Goal: Task Accomplishment & Management: Use online tool/utility

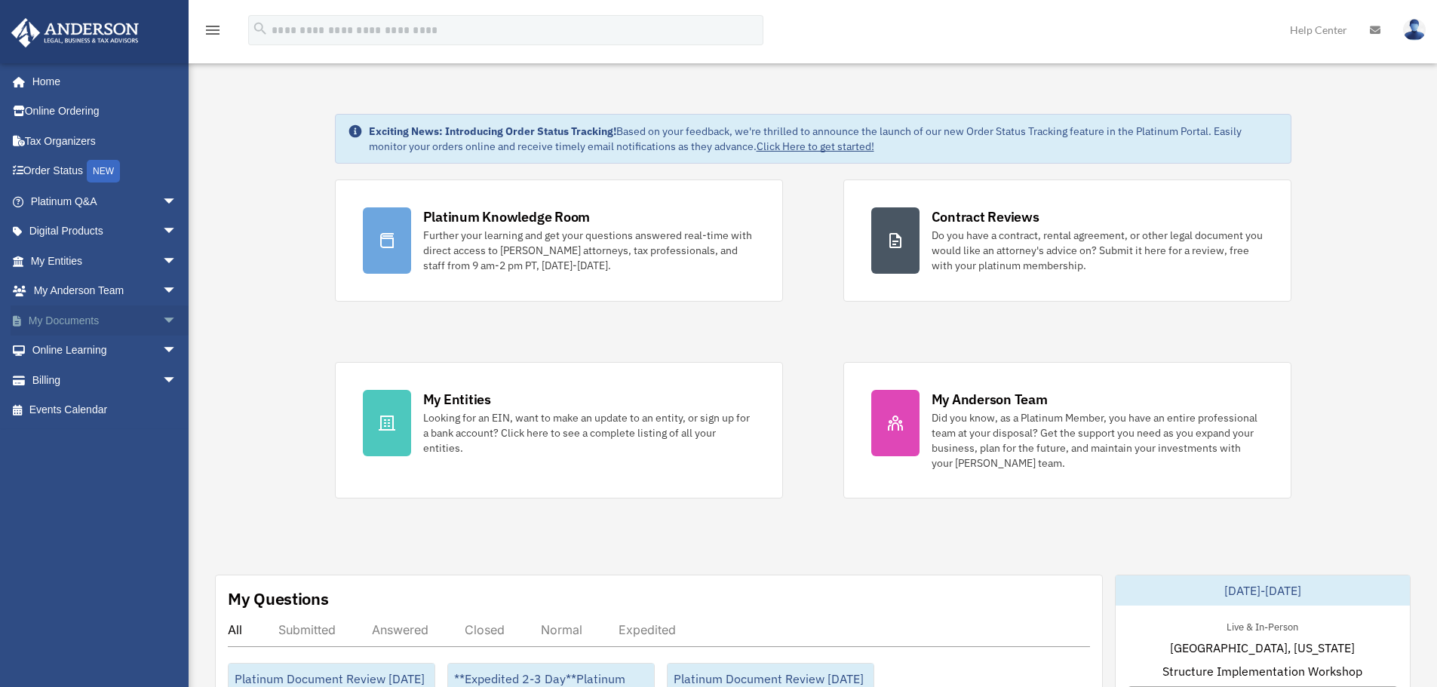
click at [95, 321] on link "My Documents arrow_drop_down" at bounding box center [105, 321] width 189 height 30
click at [162, 318] on span "arrow_drop_down" at bounding box center [177, 321] width 30 height 31
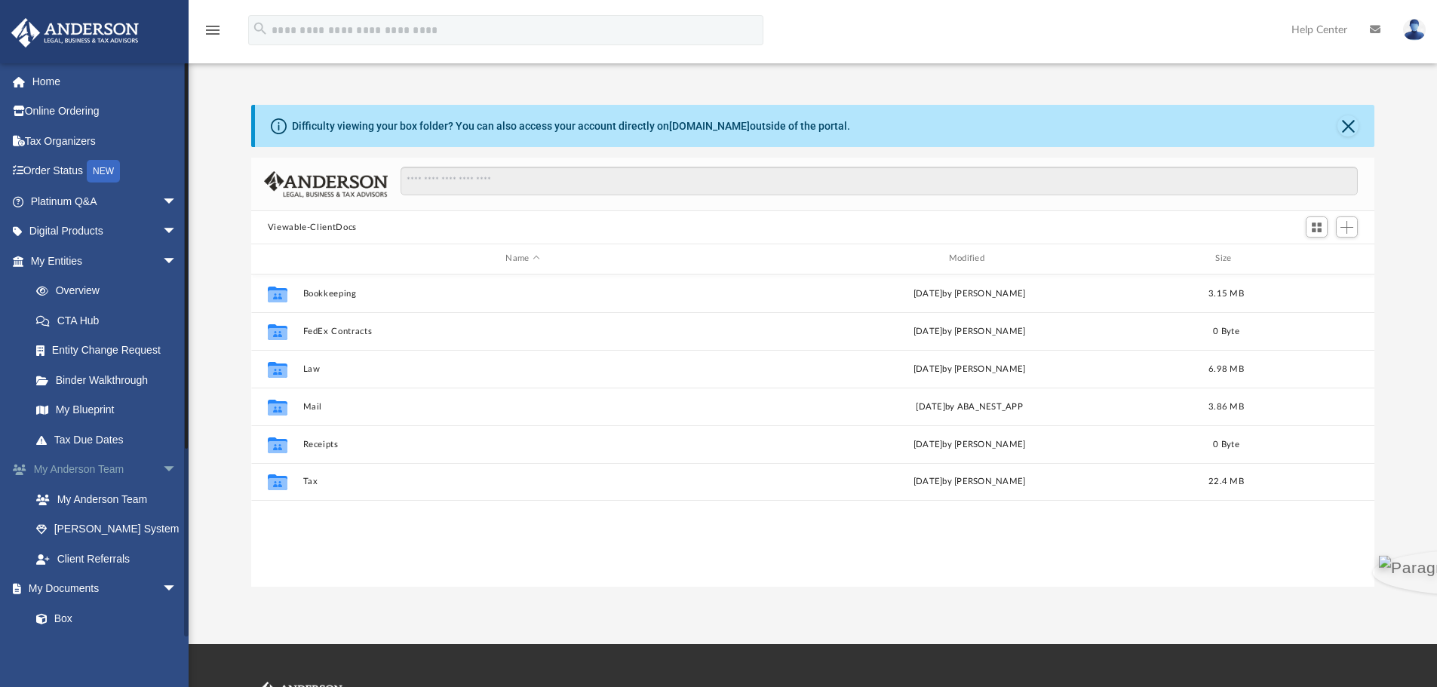
scroll to position [332, 1112]
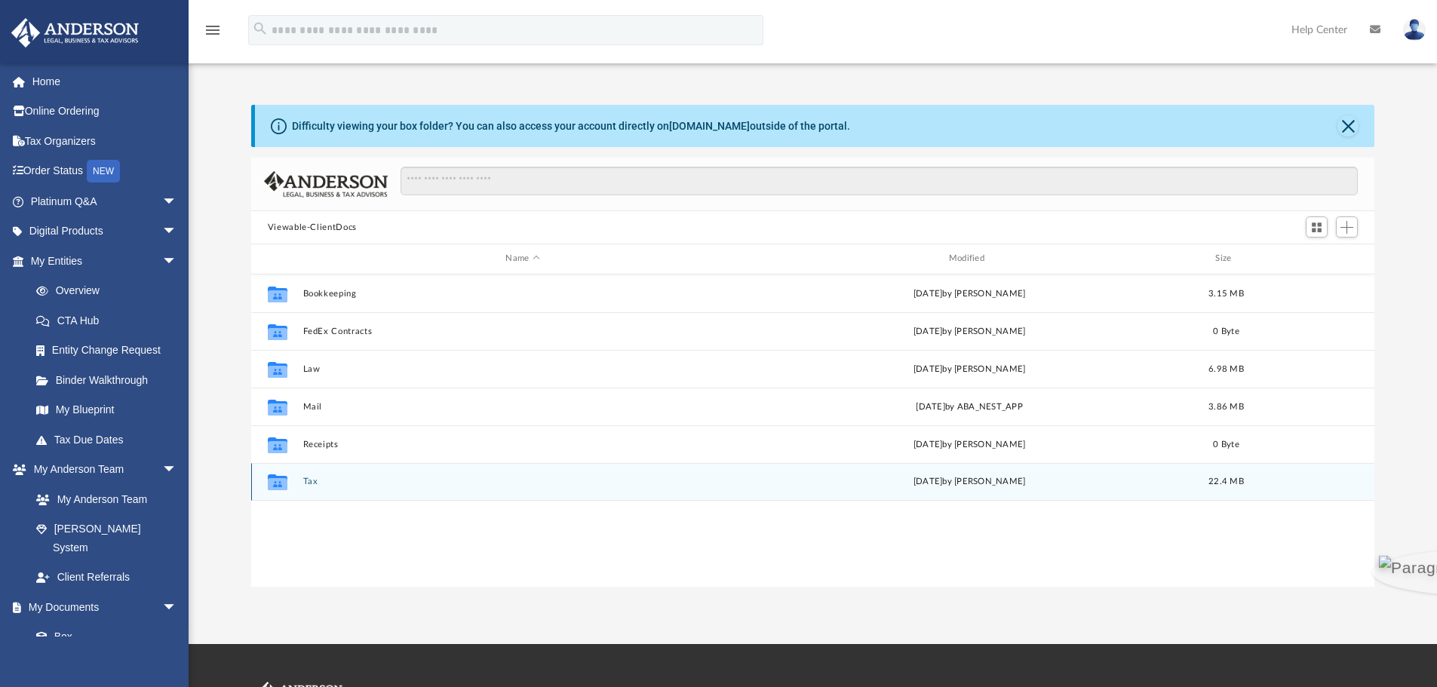
click at [301, 487] on div "Collaborated Folder Tax Mon Aug 25 2025 by Marvin Francis 22.4 MB" at bounding box center [813, 482] width 1124 height 38
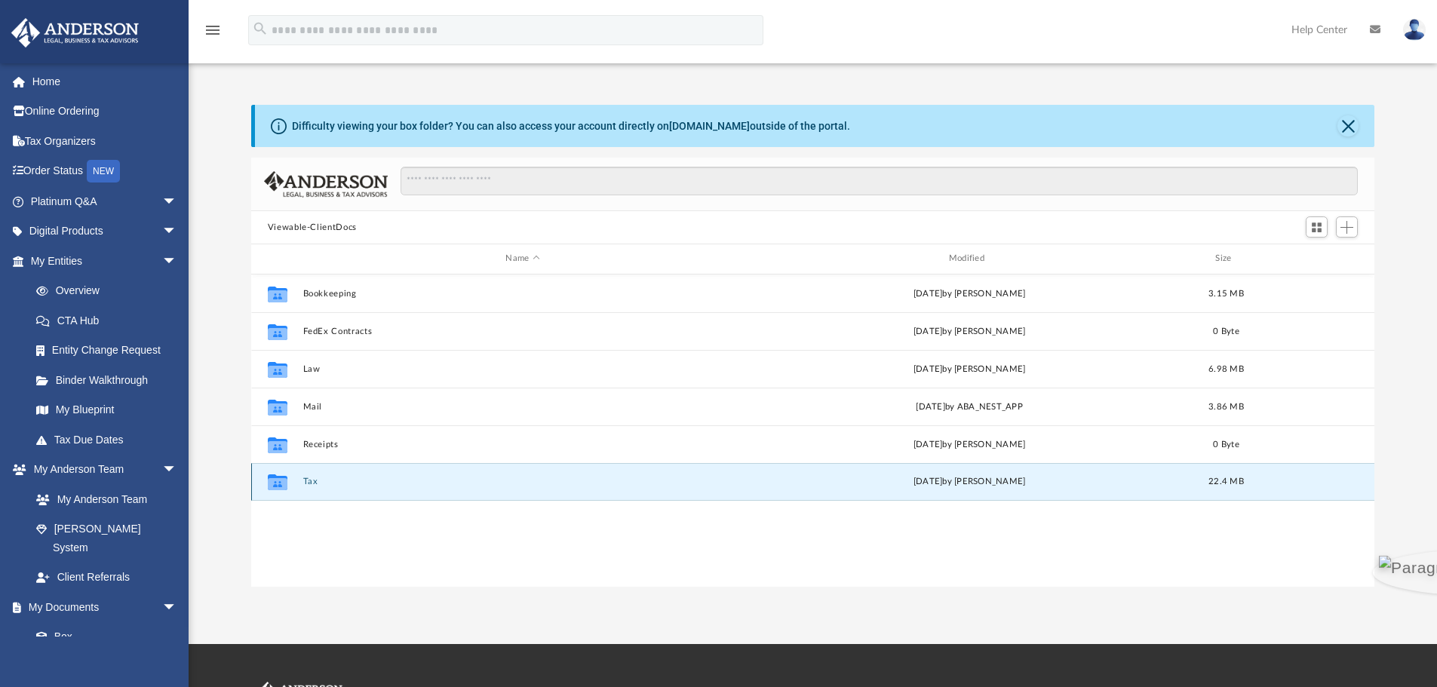
click at [308, 481] on button "Tax" at bounding box center [523, 482] width 440 height 10
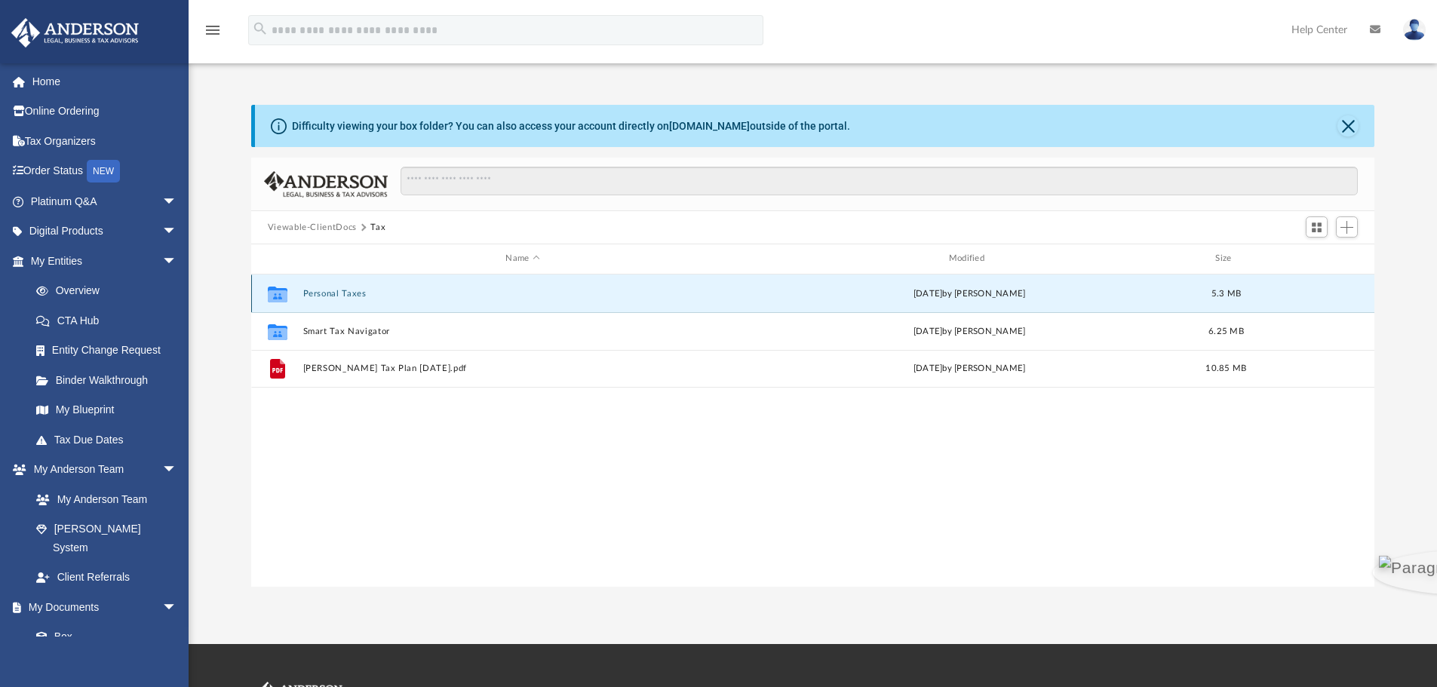
click at [327, 291] on button "Personal Taxes" at bounding box center [523, 294] width 440 height 10
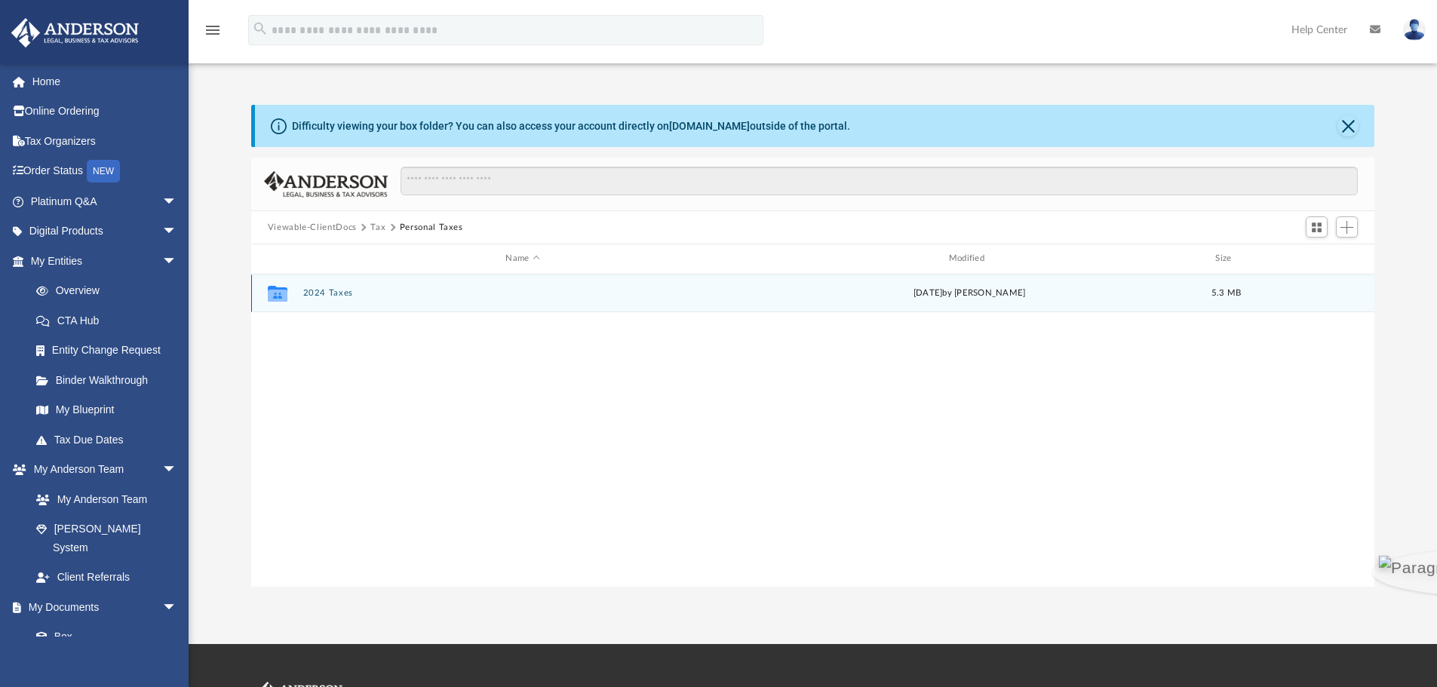
click at [327, 291] on button "2024 Taxes" at bounding box center [523, 293] width 440 height 10
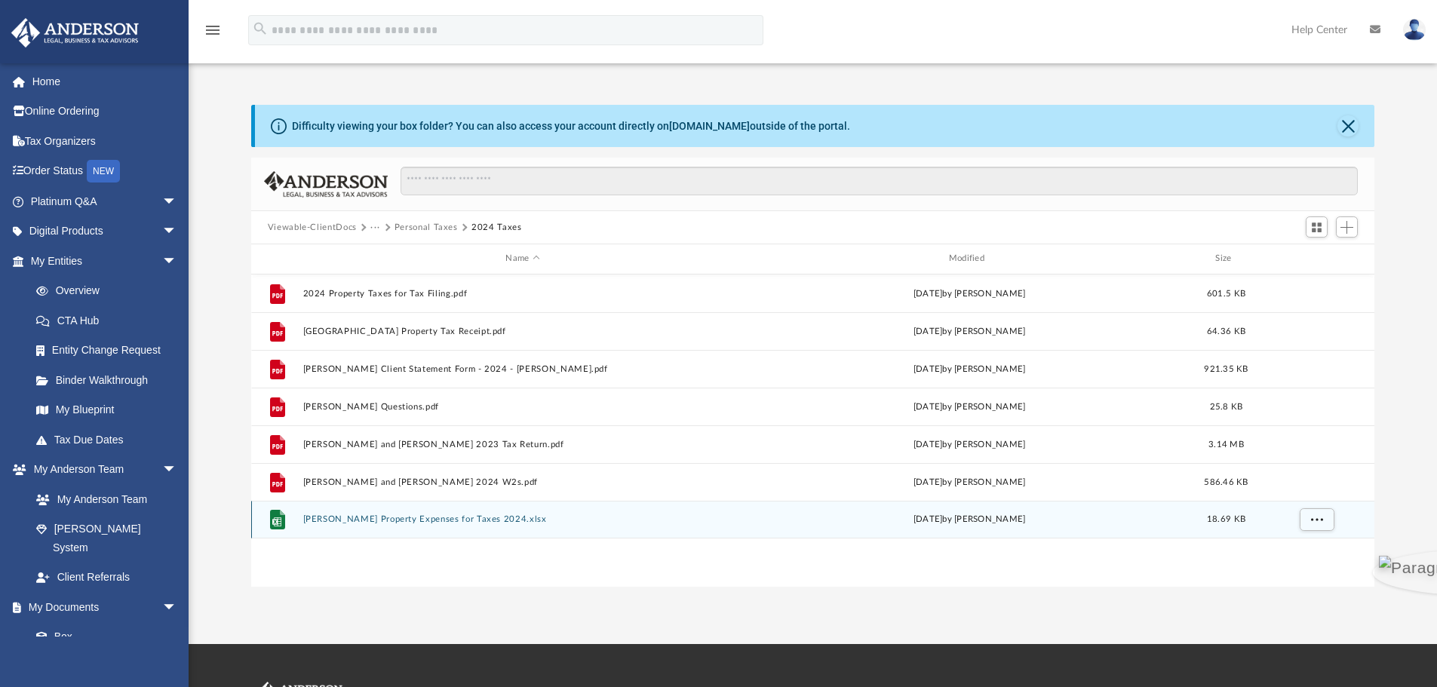
click at [376, 517] on button "Marvin Francis Rental Property Expenses for Taxes 2024.xlsx" at bounding box center [523, 520] width 440 height 10
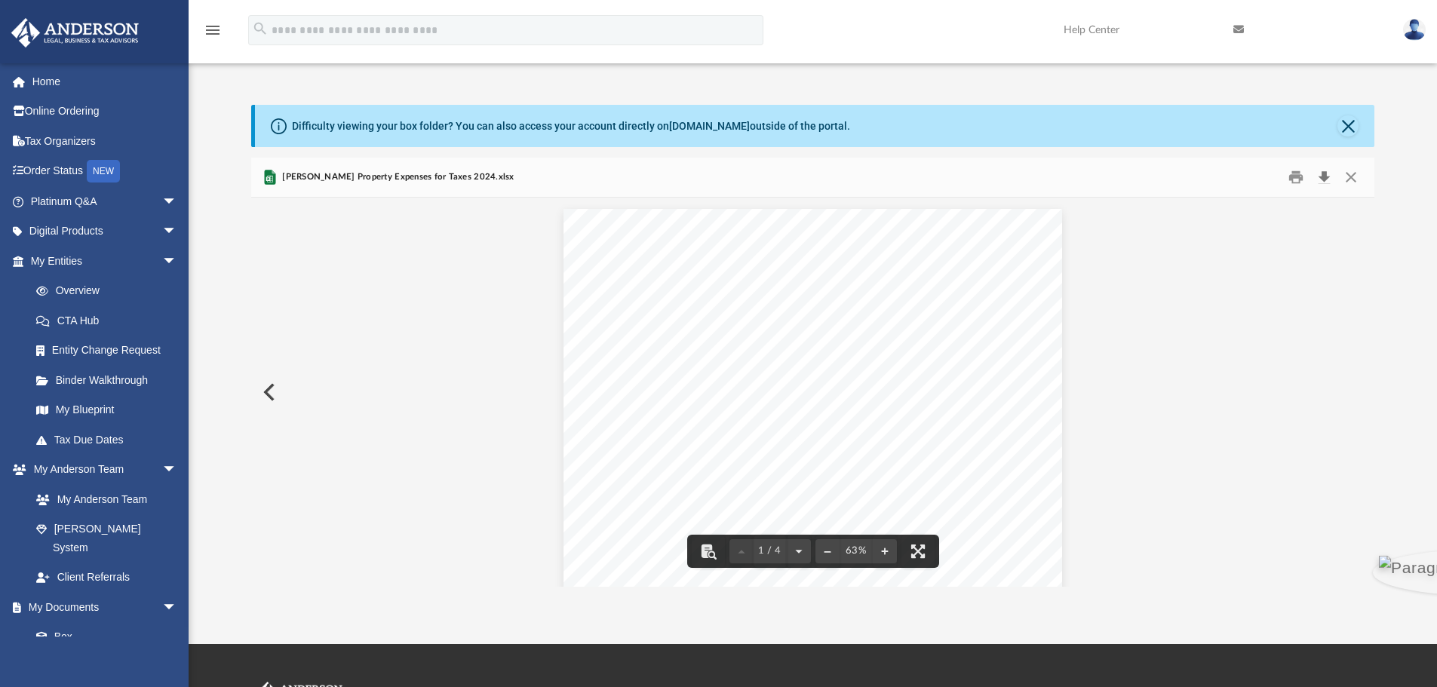
click at [1326, 174] on button "Download" at bounding box center [1323, 177] width 27 height 23
click at [1347, 127] on button "Close" at bounding box center [1348, 125] width 21 height 21
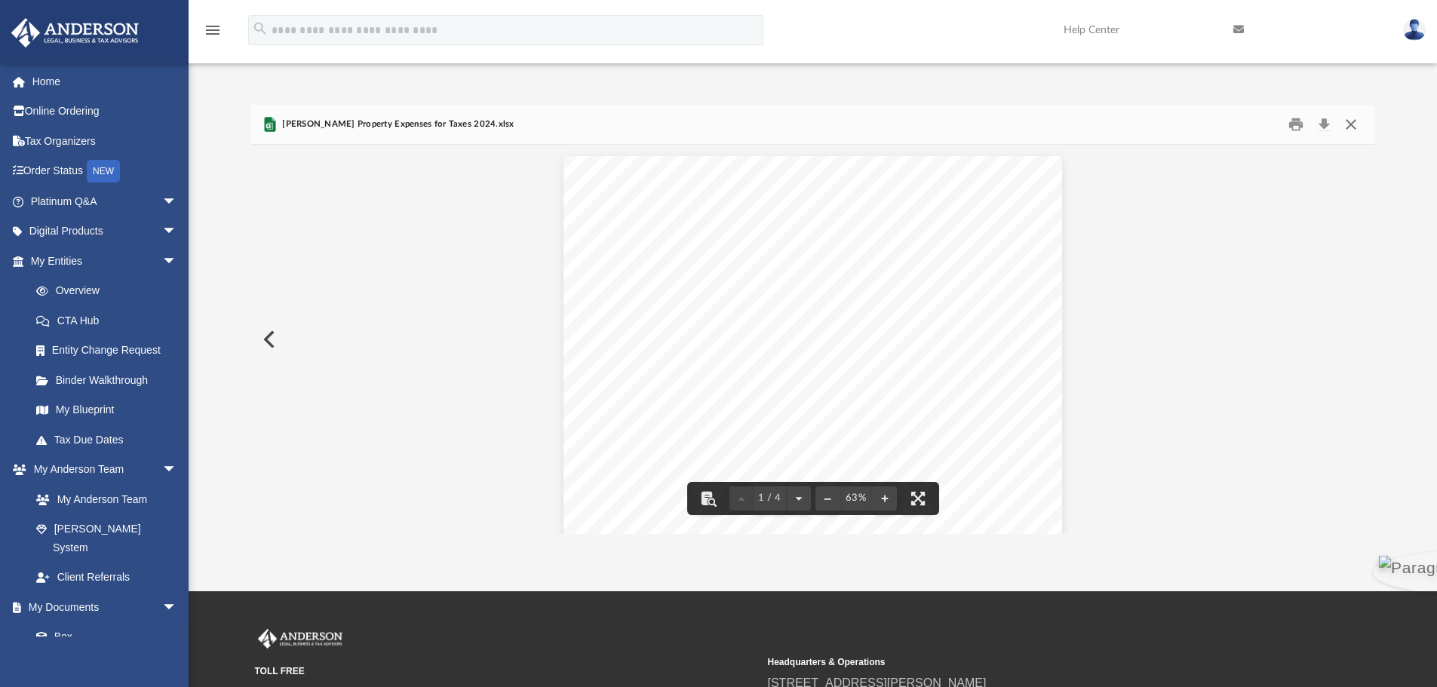
click at [1353, 122] on button "Close" at bounding box center [1351, 124] width 27 height 23
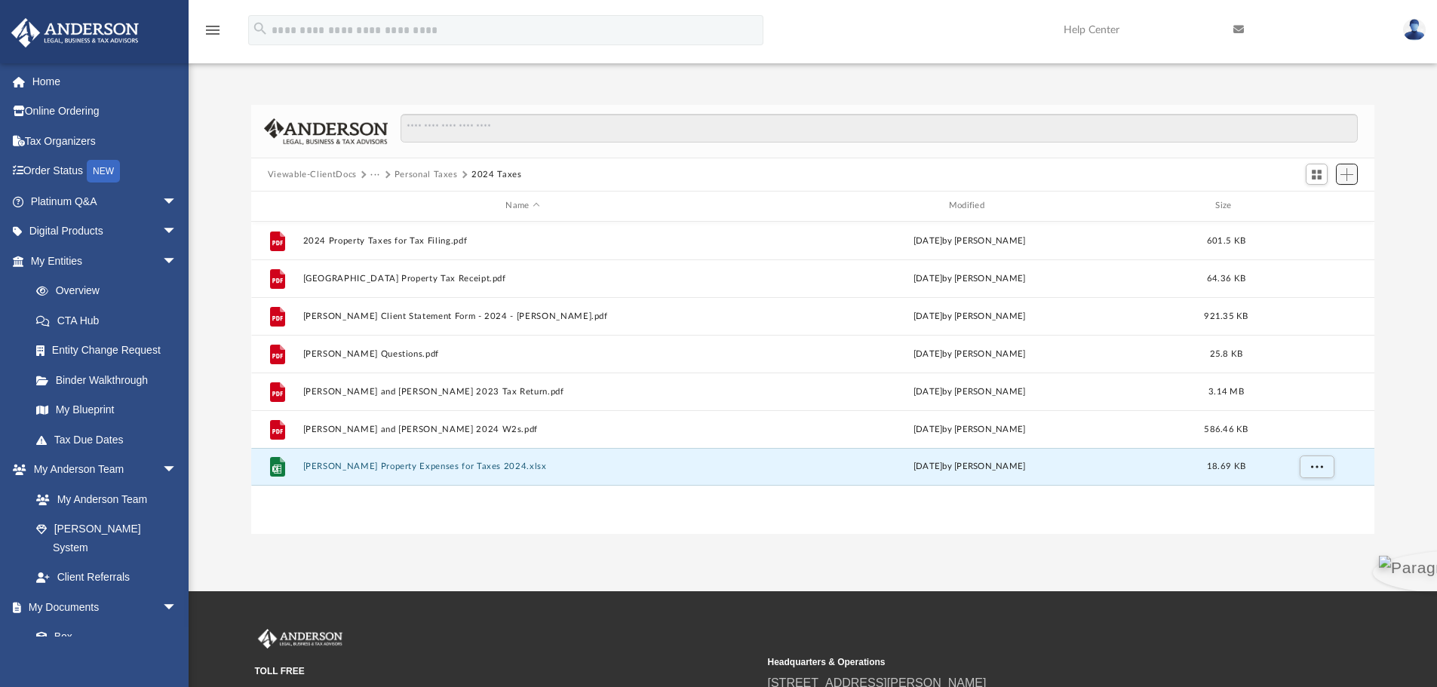
click at [1347, 174] on span "Add" at bounding box center [1347, 174] width 13 height 13
click at [1313, 207] on li "Upload" at bounding box center [1325, 205] width 48 height 16
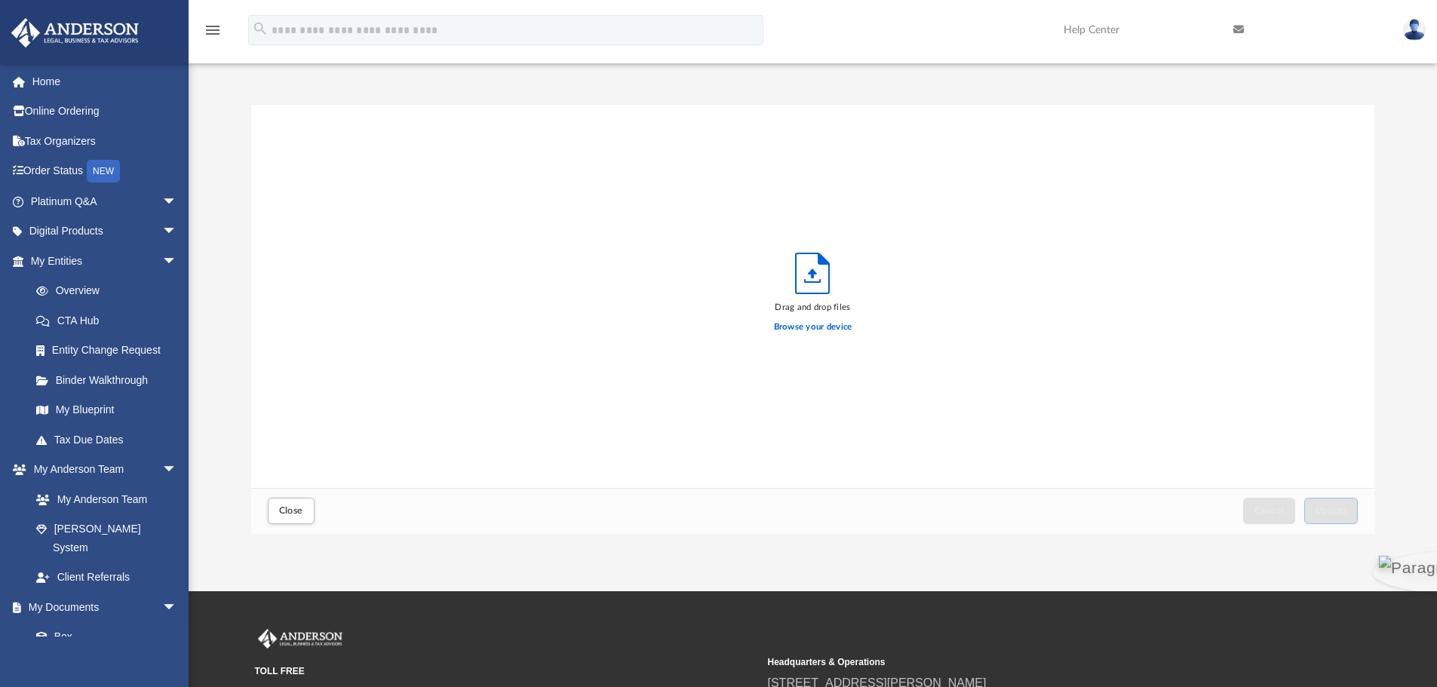
scroll to position [371, 1112]
click at [1344, 505] on button "Upload" at bounding box center [1331, 511] width 54 height 26
click at [301, 508] on span "Close" at bounding box center [291, 510] width 24 height 9
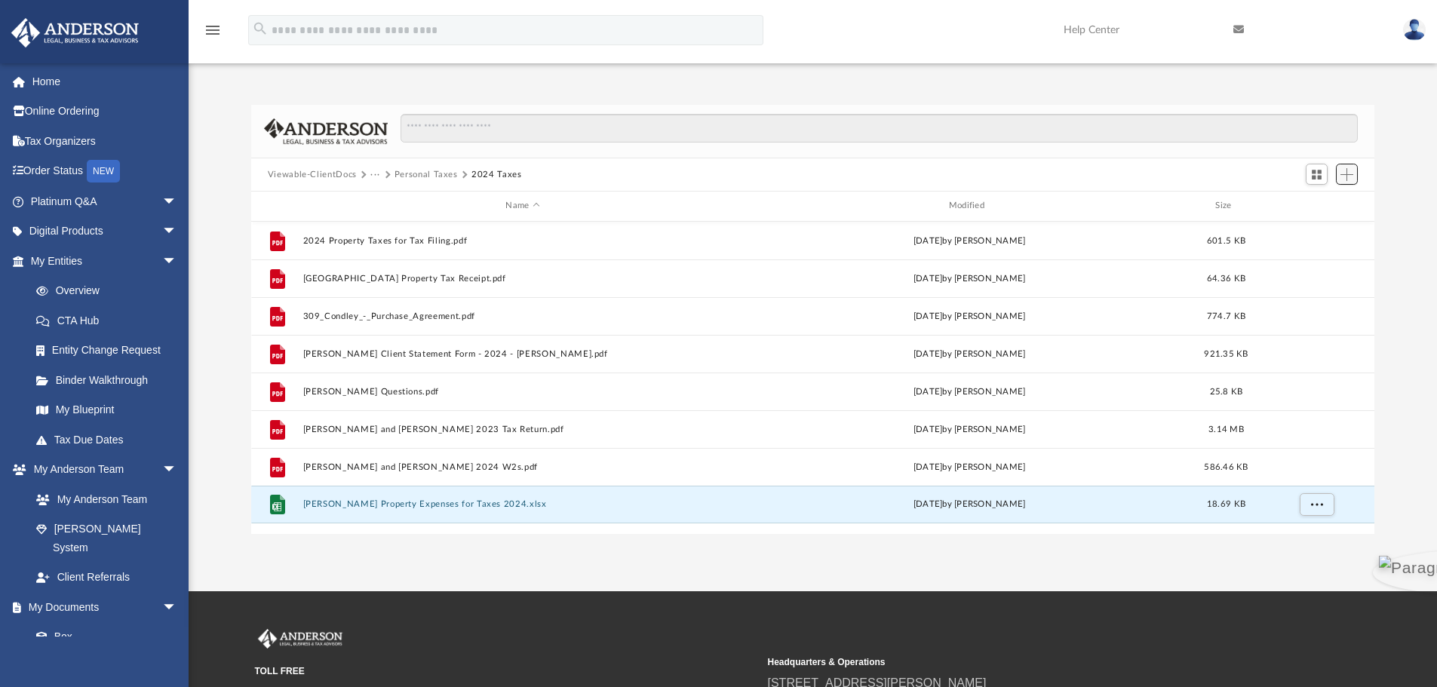
click at [1351, 166] on button "Add" at bounding box center [1347, 174] width 23 height 21
click at [1322, 204] on li "Upload" at bounding box center [1325, 205] width 48 height 16
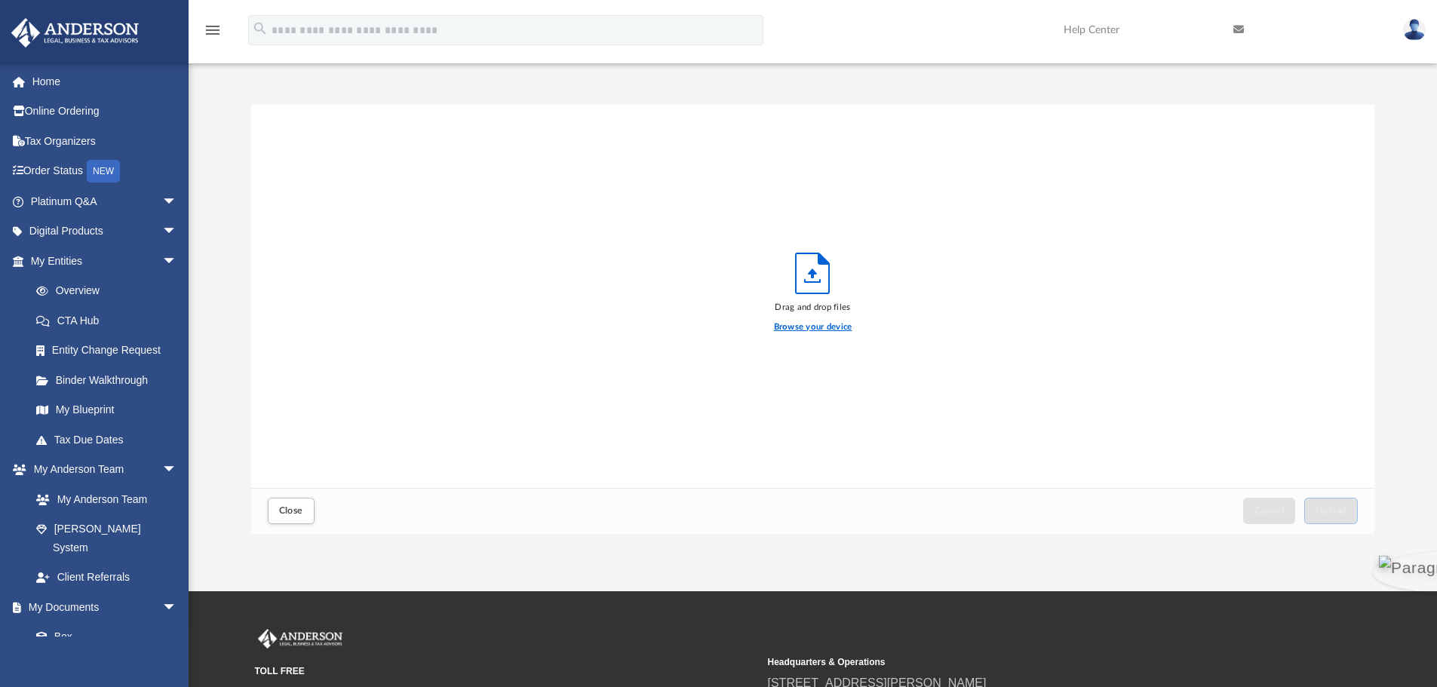
click at [806, 325] on label "Browse your device" at bounding box center [813, 328] width 78 height 14
click at [0, 0] on input "Browse your device" at bounding box center [0, 0] width 0 height 0
click at [1358, 131] on div "Rentals Q&A - 1040.xlsx" at bounding box center [813, 124] width 1124 height 38
click at [1351, 121] on button "Cancel this upload" at bounding box center [1353, 124] width 18 height 18
click at [812, 332] on label "Browse your device" at bounding box center [813, 328] width 78 height 14
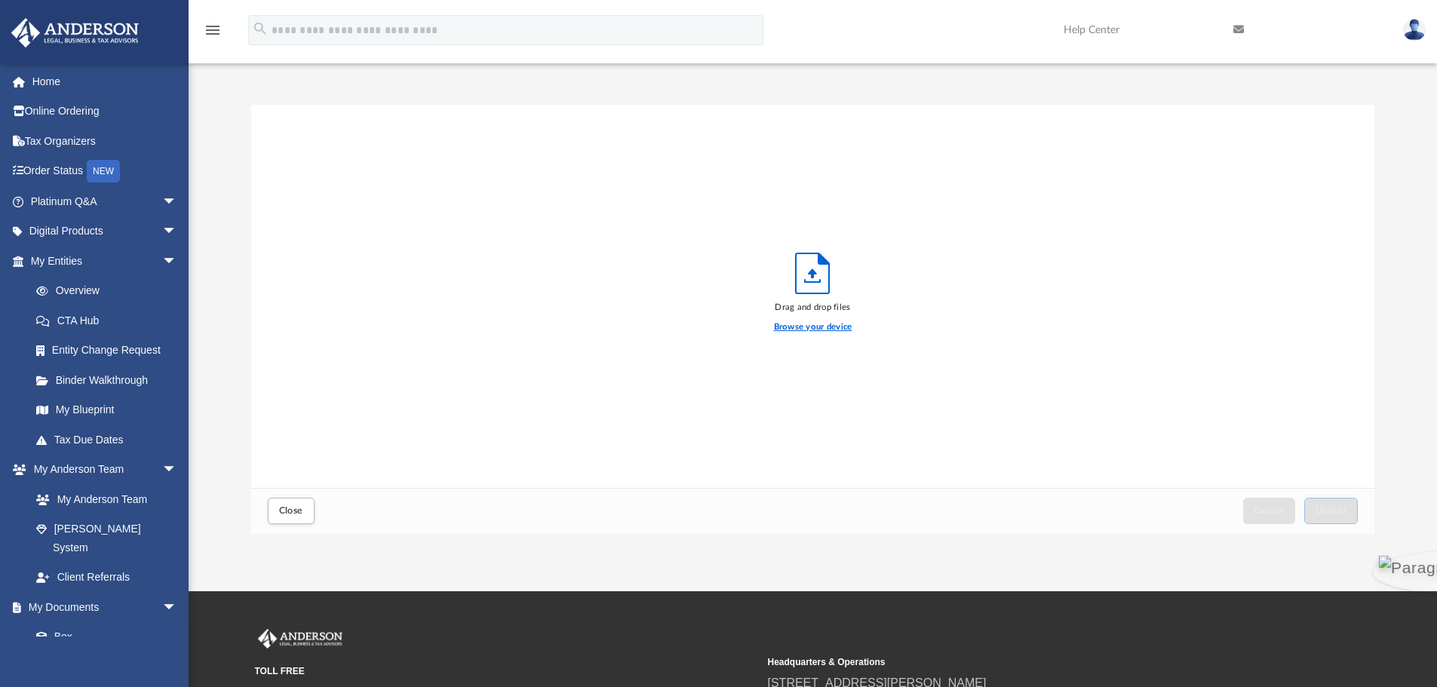
click at [0, 0] on input "Browse your device" at bounding box center [0, 0] width 0 height 0
click at [1344, 516] on button "Upload" at bounding box center [1331, 511] width 54 height 26
click at [799, 322] on label "Select More Files" at bounding box center [813, 325] width 69 height 14
click at [0, 0] on input "Select More Files" at bounding box center [0, 0] width 0 height 0
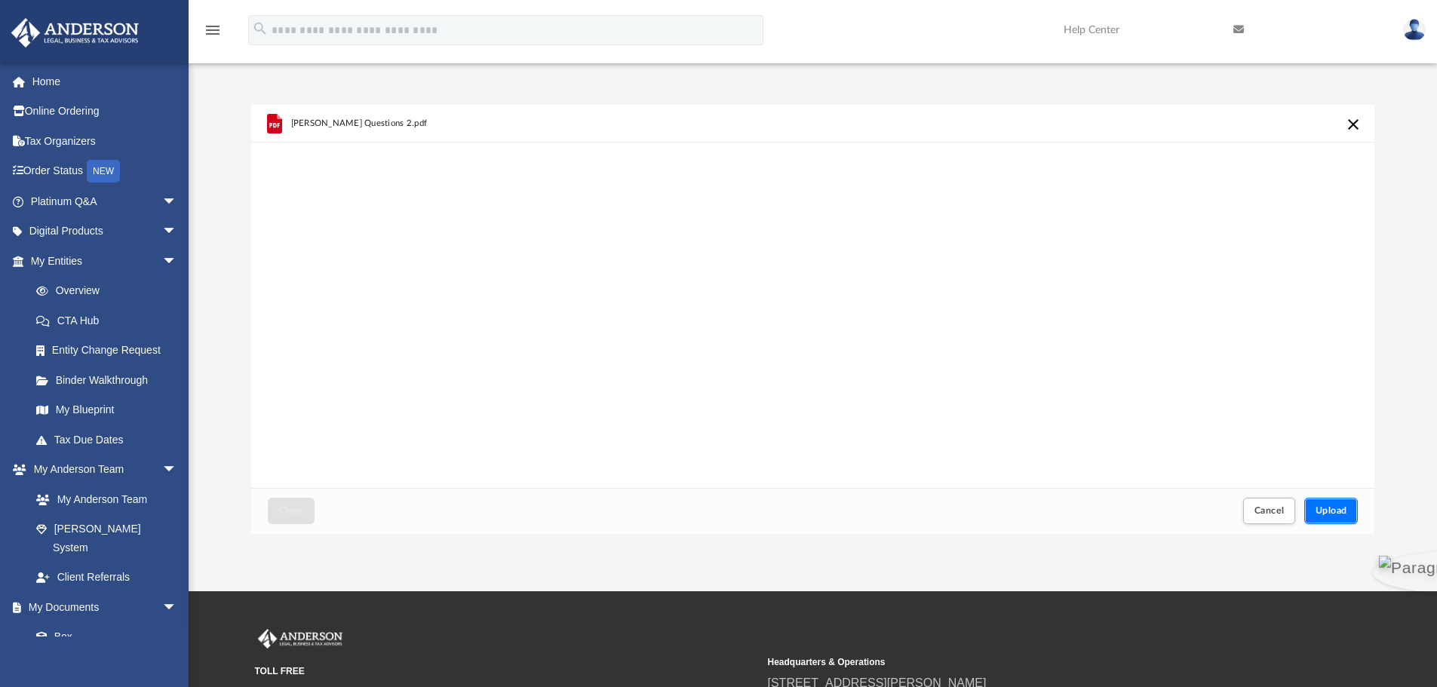
click at [1310, 516] on button "Upload" at bounding box center [1331, 511] width 54 height 26
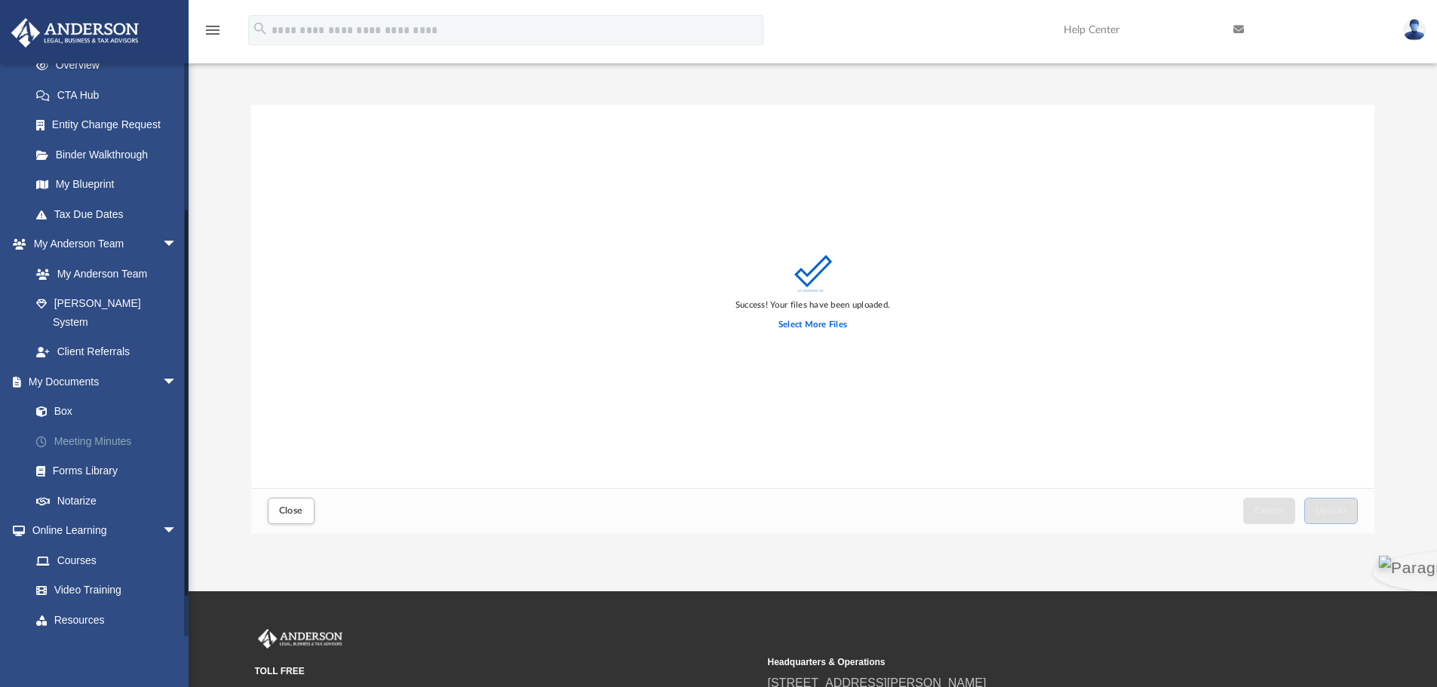
scroll to position [226, 0]
click at [60, 401] on link "Box" at bounding box center [110, 411] width 179 height 30
click at [57, 396] on link "Box" at bounding box center [110, 411] width 179 height 30
click at [295, 515] on span "Close" at bounding box center [291, 510] width 24 height 9
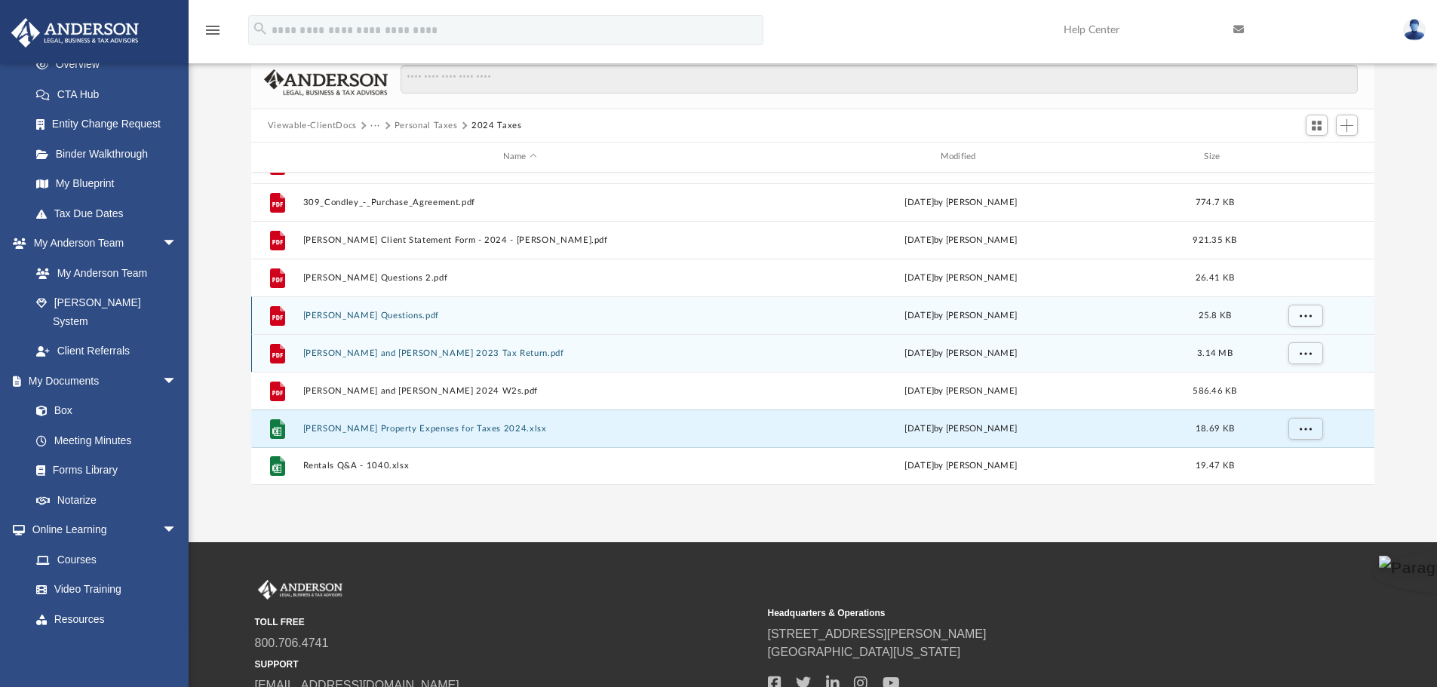
scroll to position [75, 0]
